Goal: Task Accomplishment & Management: Use online tool/utility

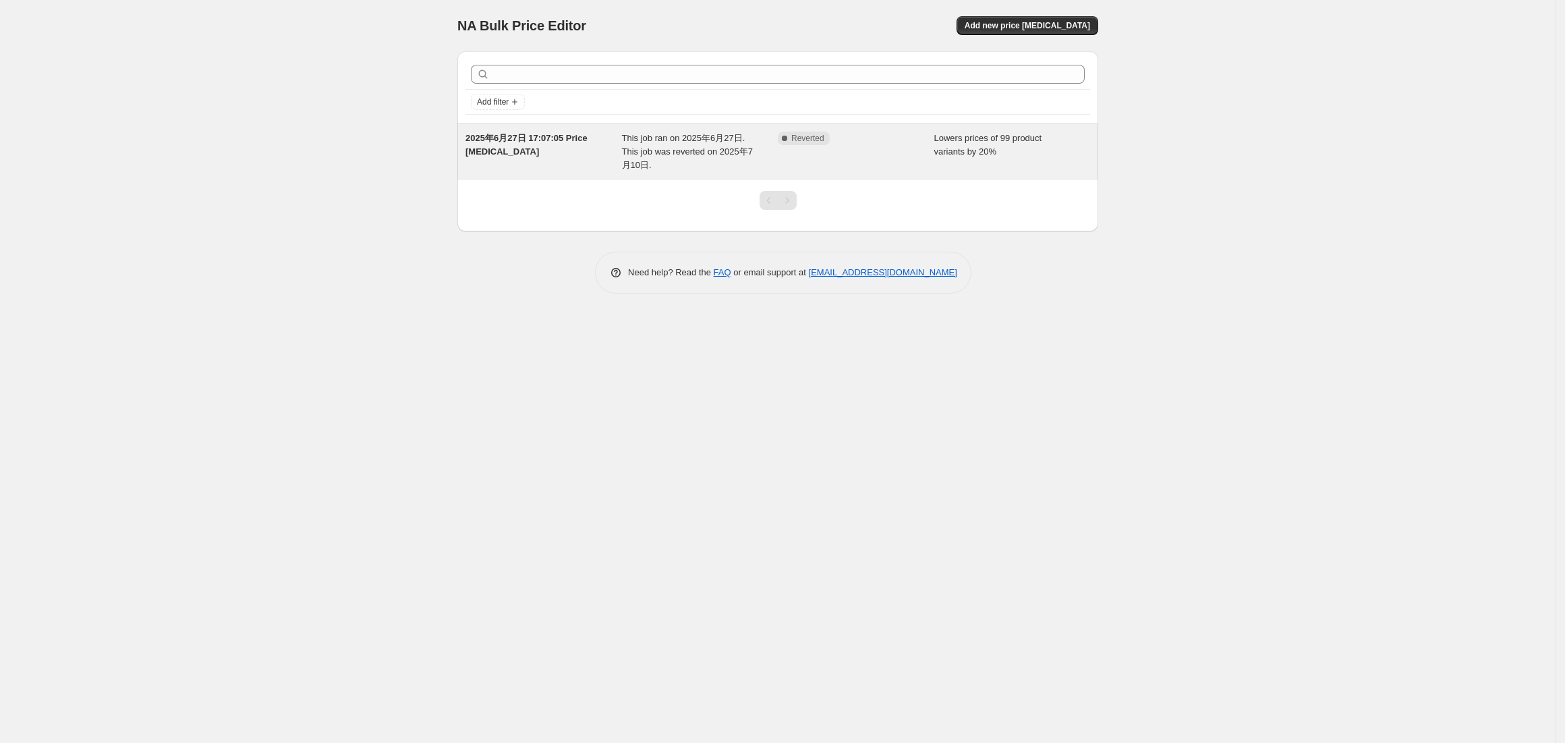
click at [654, 147] on span "This job ran on 2025年6月27日. This job was reverted on 2025年7月10日." at bounding box center [687, 151] width 131 height 37
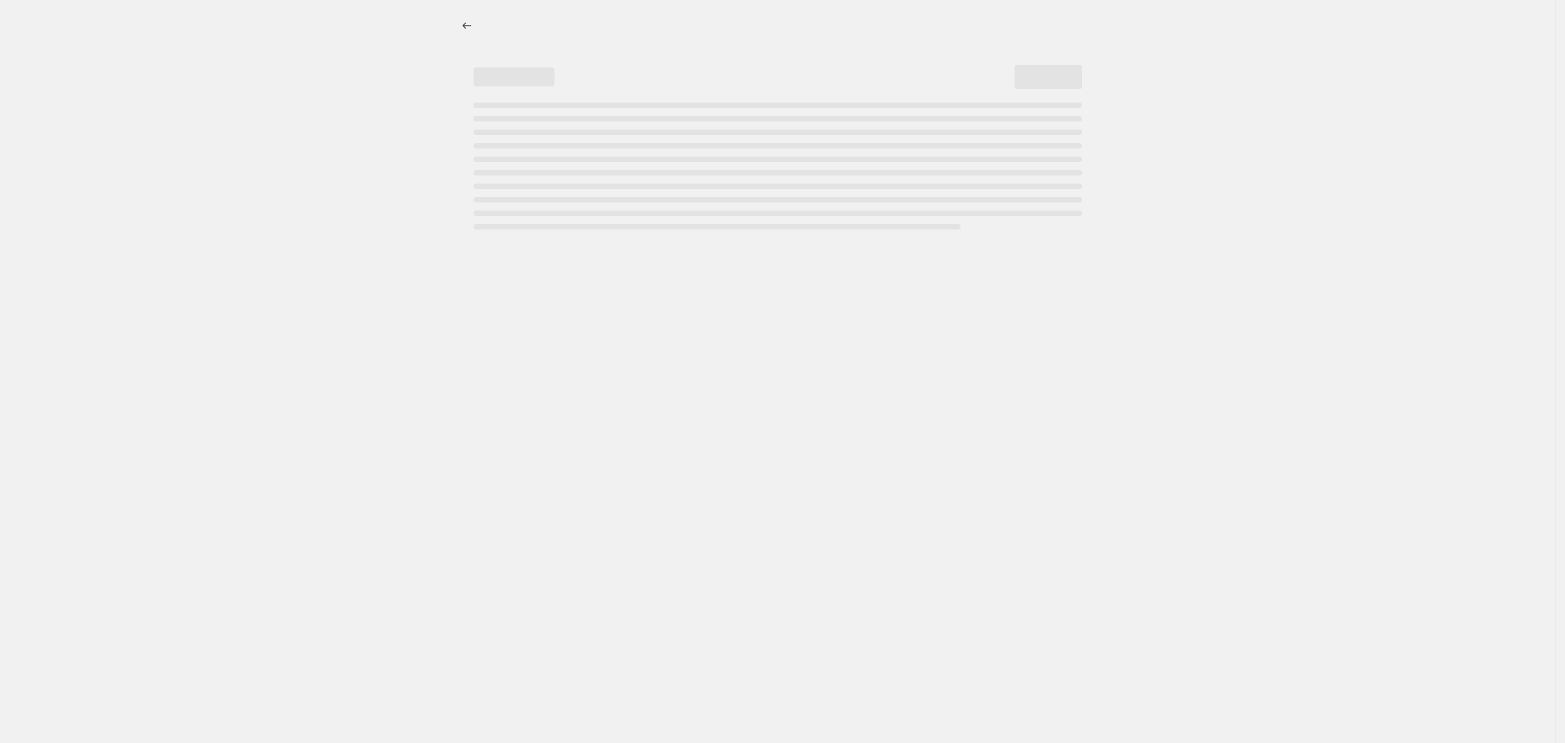
select select "percentage"
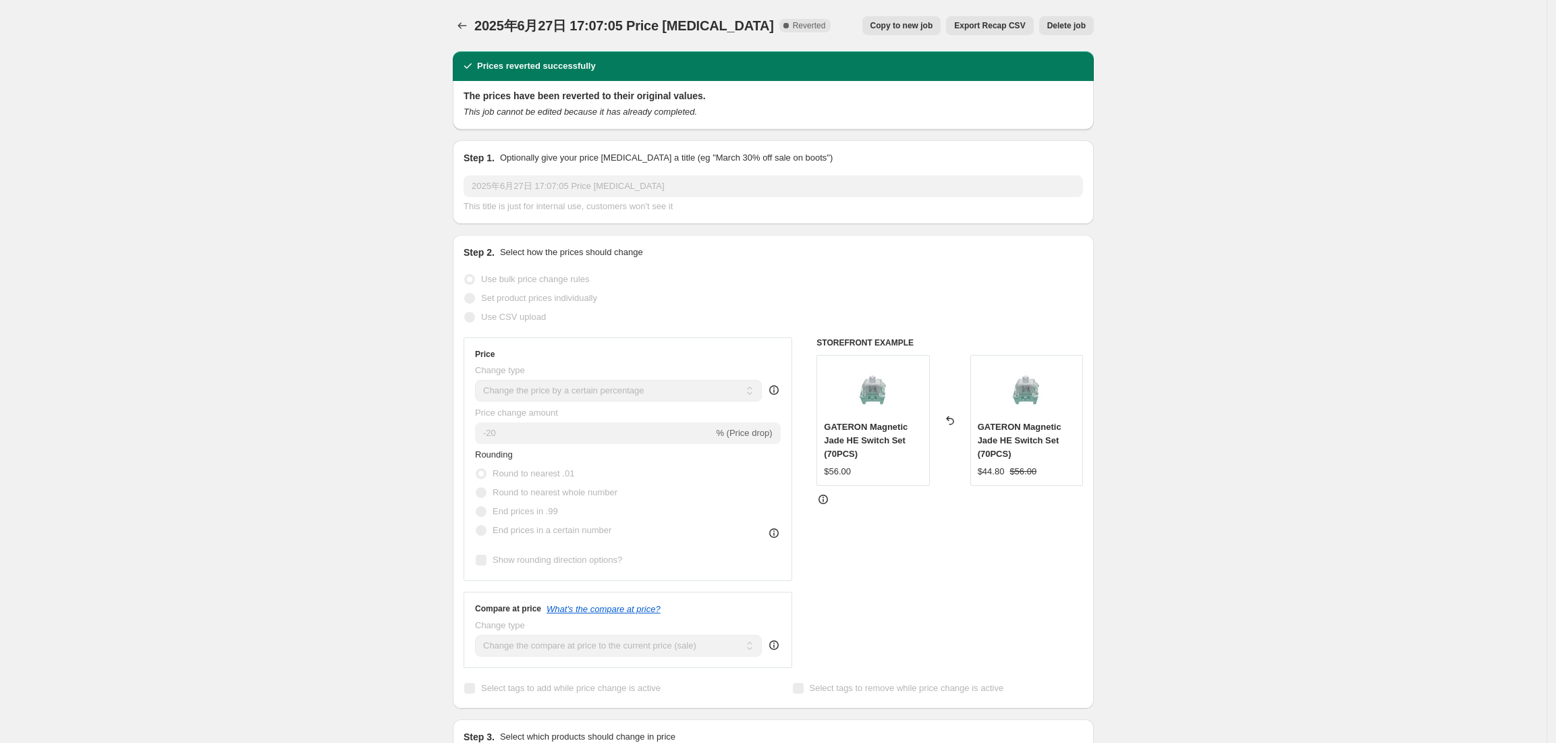
click at [483, 30] on span "2025年6月27日 17:07:05 Price [MEDICAL_DATA]" at bounding box center [624, 25] width 300 height 15
click at [465, 22] on icon "Price change jobs" at bounding box center [461, 25] width 13 height 13
